Goal: Find specific page/section: Find specific page/section

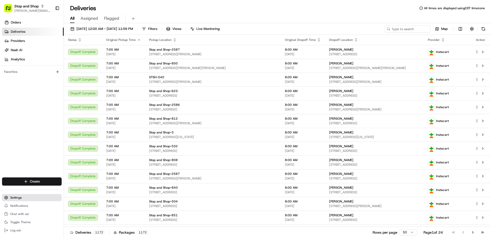
click at [21, 201] on button "Settings" at bounding box center [32, 197] width 60 height 7
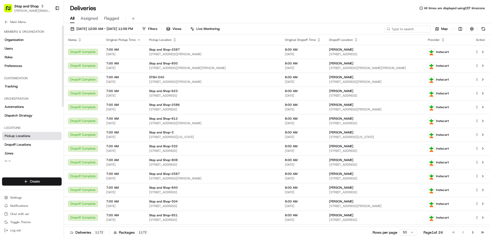
click at [20, 134] on span "Pickup Locations" at bounding box center [18, 136] width 26 height 5
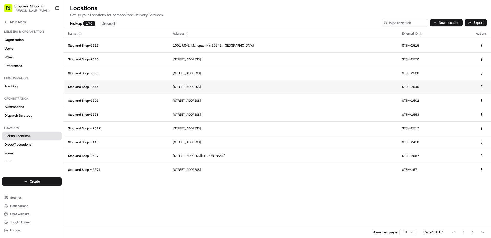
click at [148, 91] on td "Stop and Shop-2545" at bounding box center [116, 87] width 105 height 14
